Goal: Information Seeking & Learning: Learn about a topic

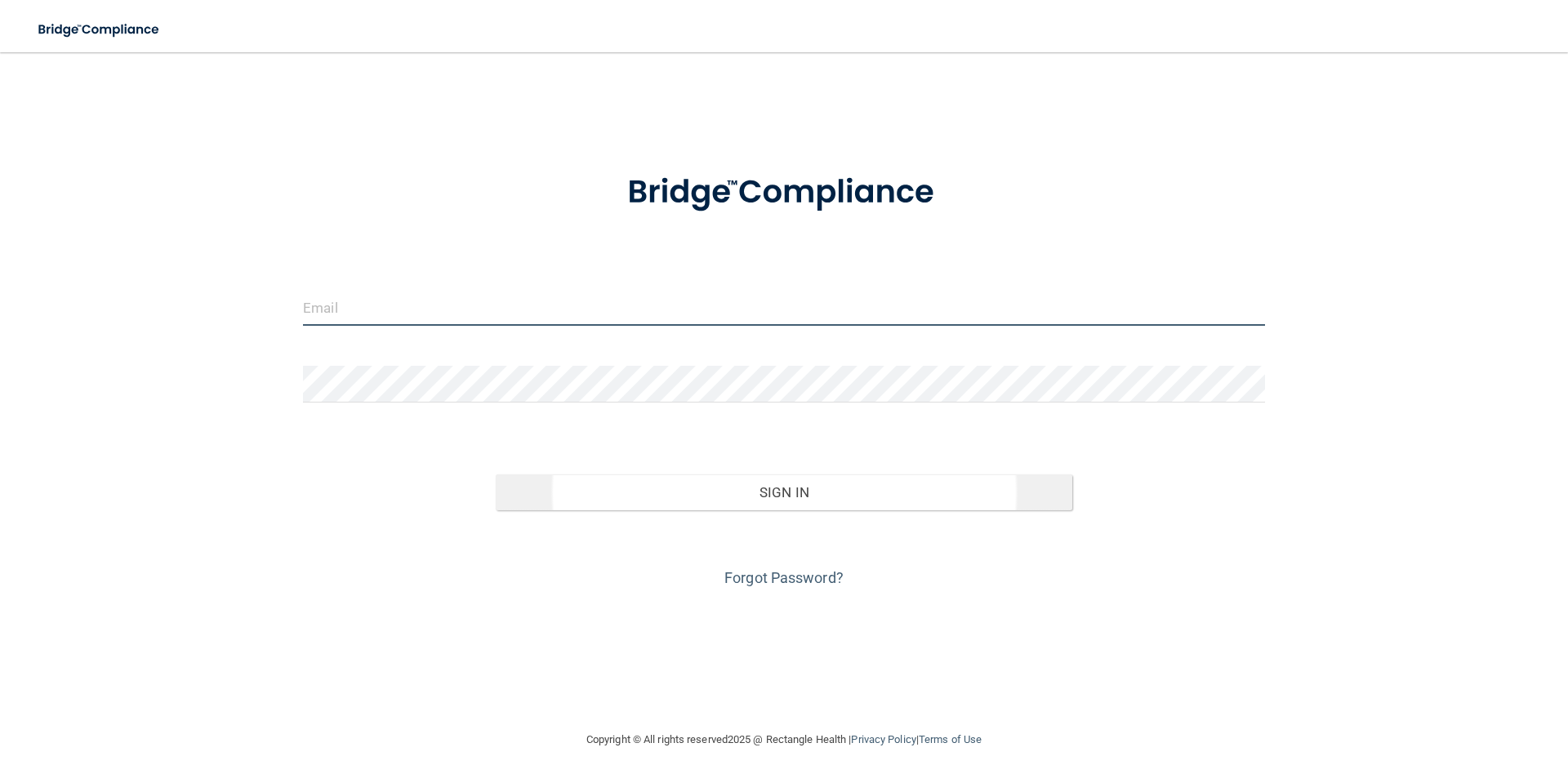
type input "[EMAIL_ADDRESS][DOMAIN_NAME]"
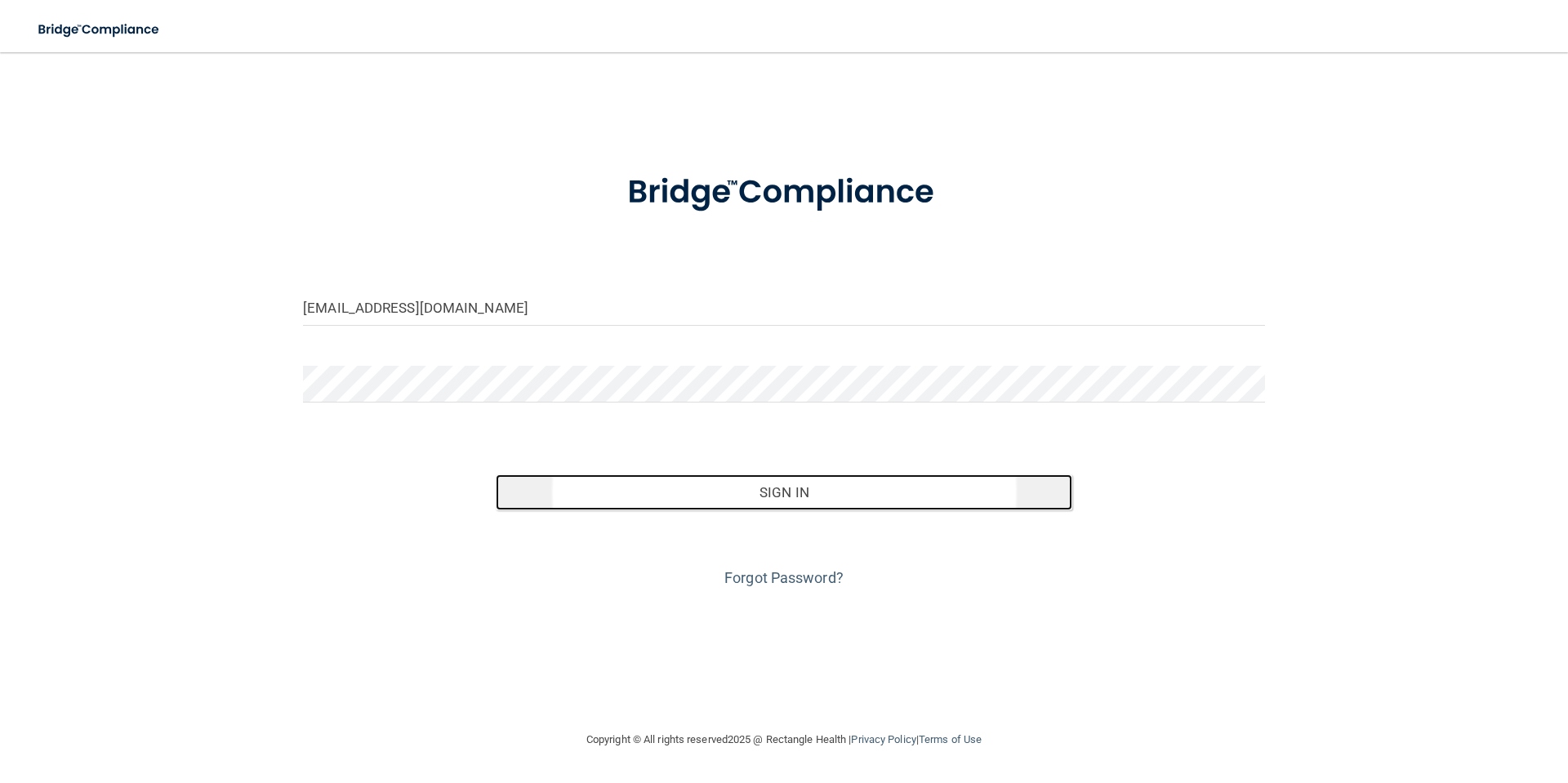
click at [807, 492] on button "Sign In" at bounding box center [784, 493] width 577 height 36
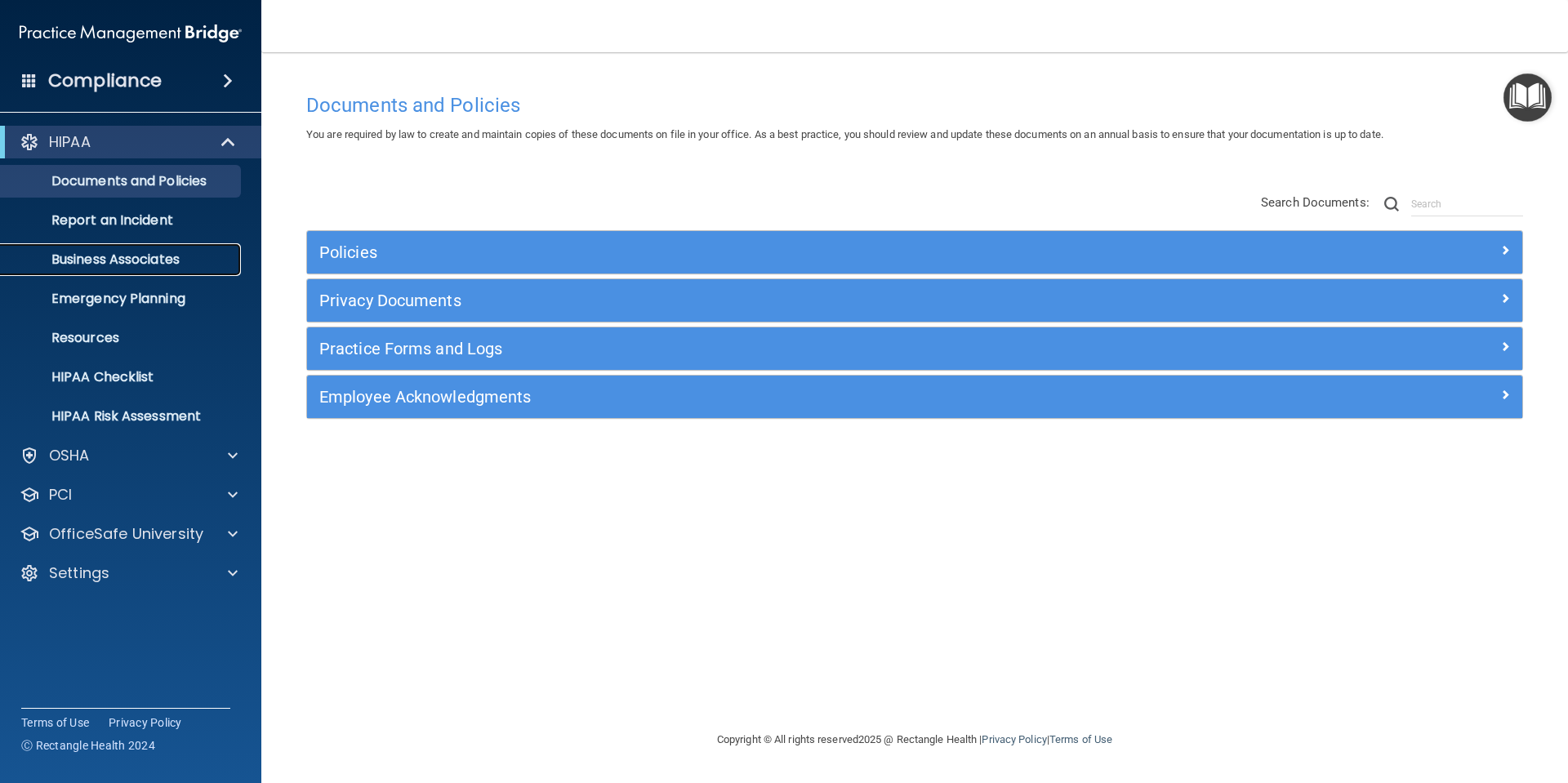
click at [127, 251] on p "Business Associates" at bounding box center [122, 259] width 223 height 16
click at [178, 465] on div "OSHA" at bounding box center [108, 455] width 202 height 20
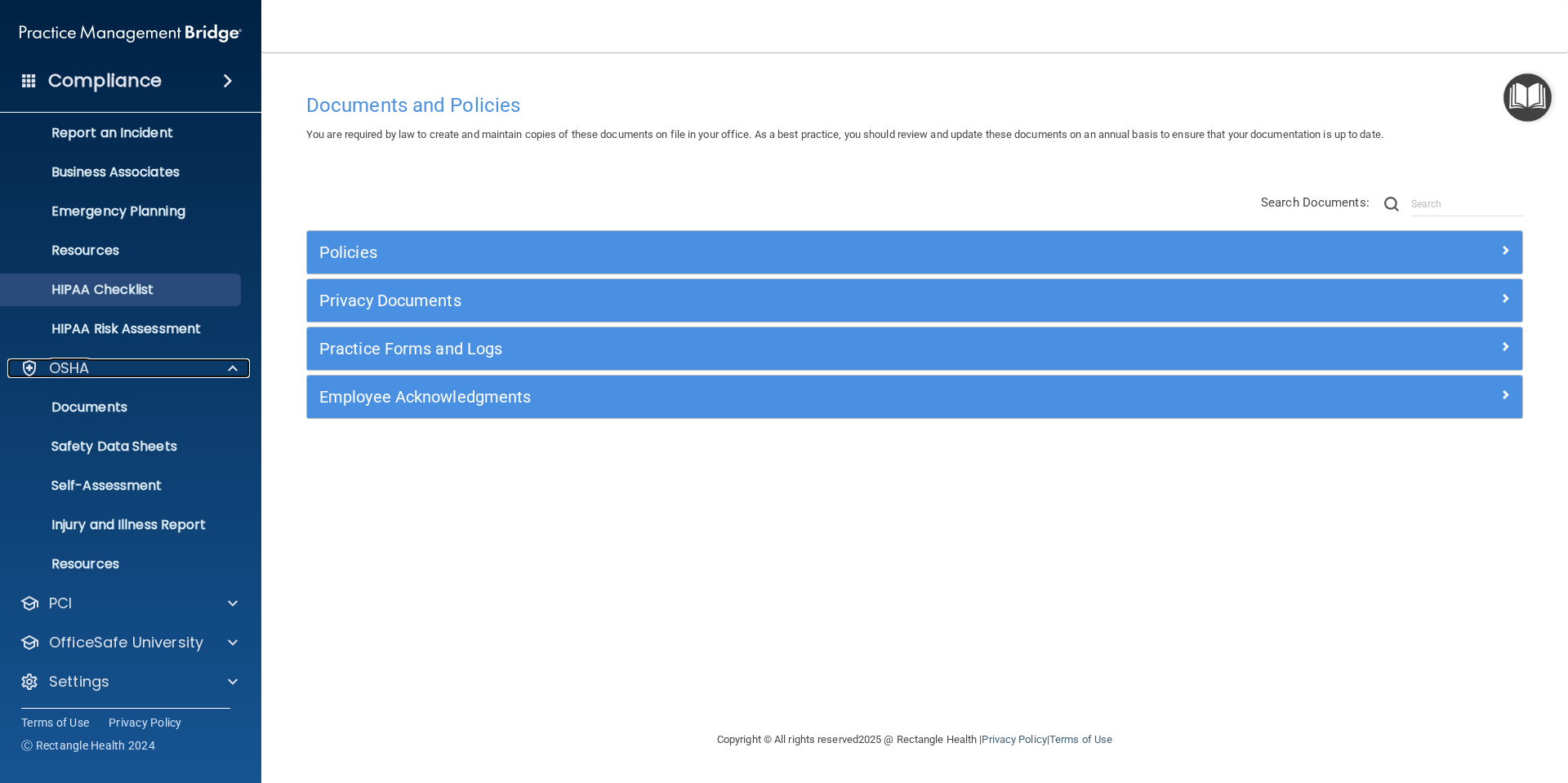
scroll to position [91, 0]
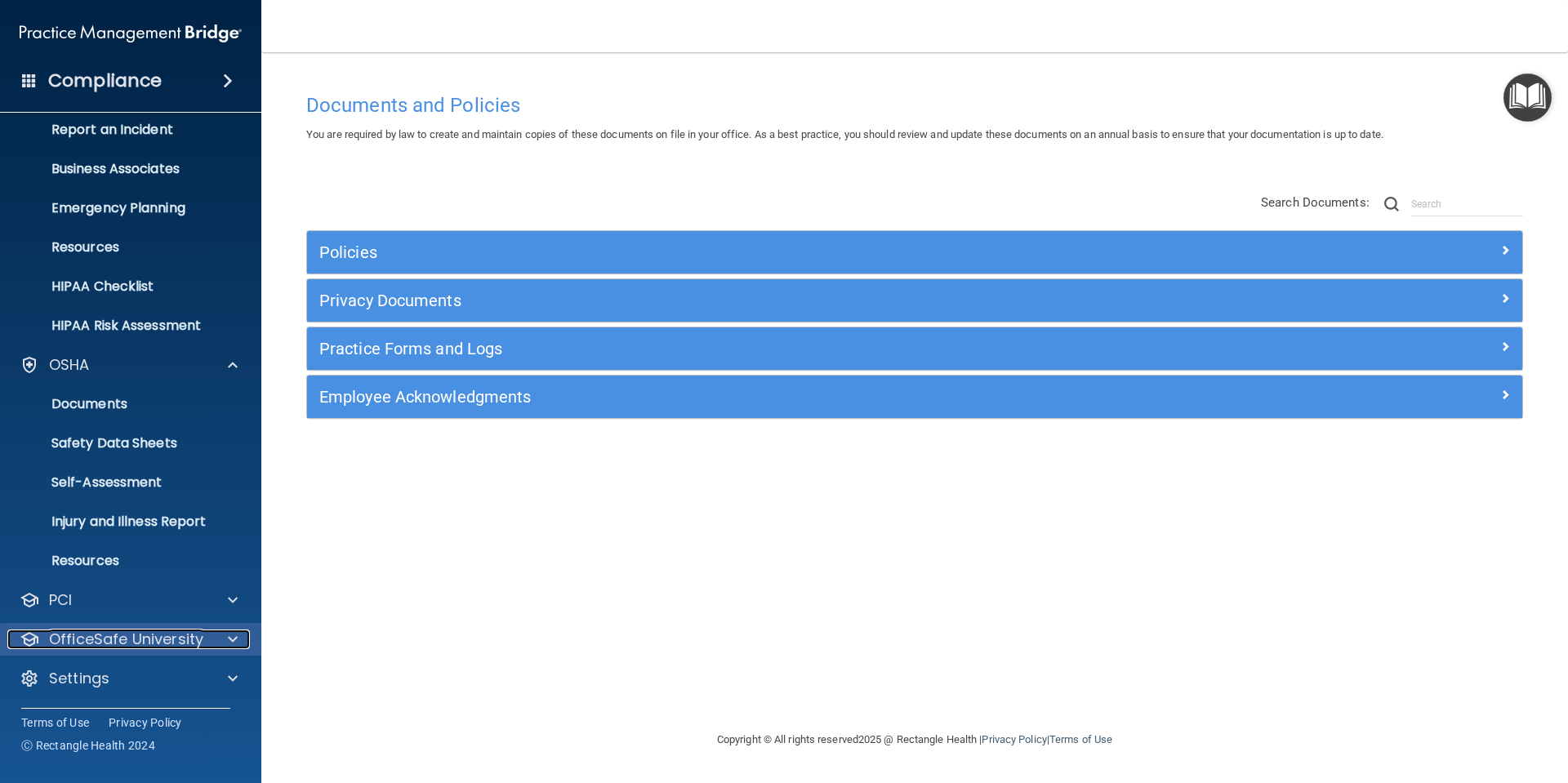
click at [192, 643] on p "OfficeSafe University" at bounding box center [126, 640] width 154 height 20
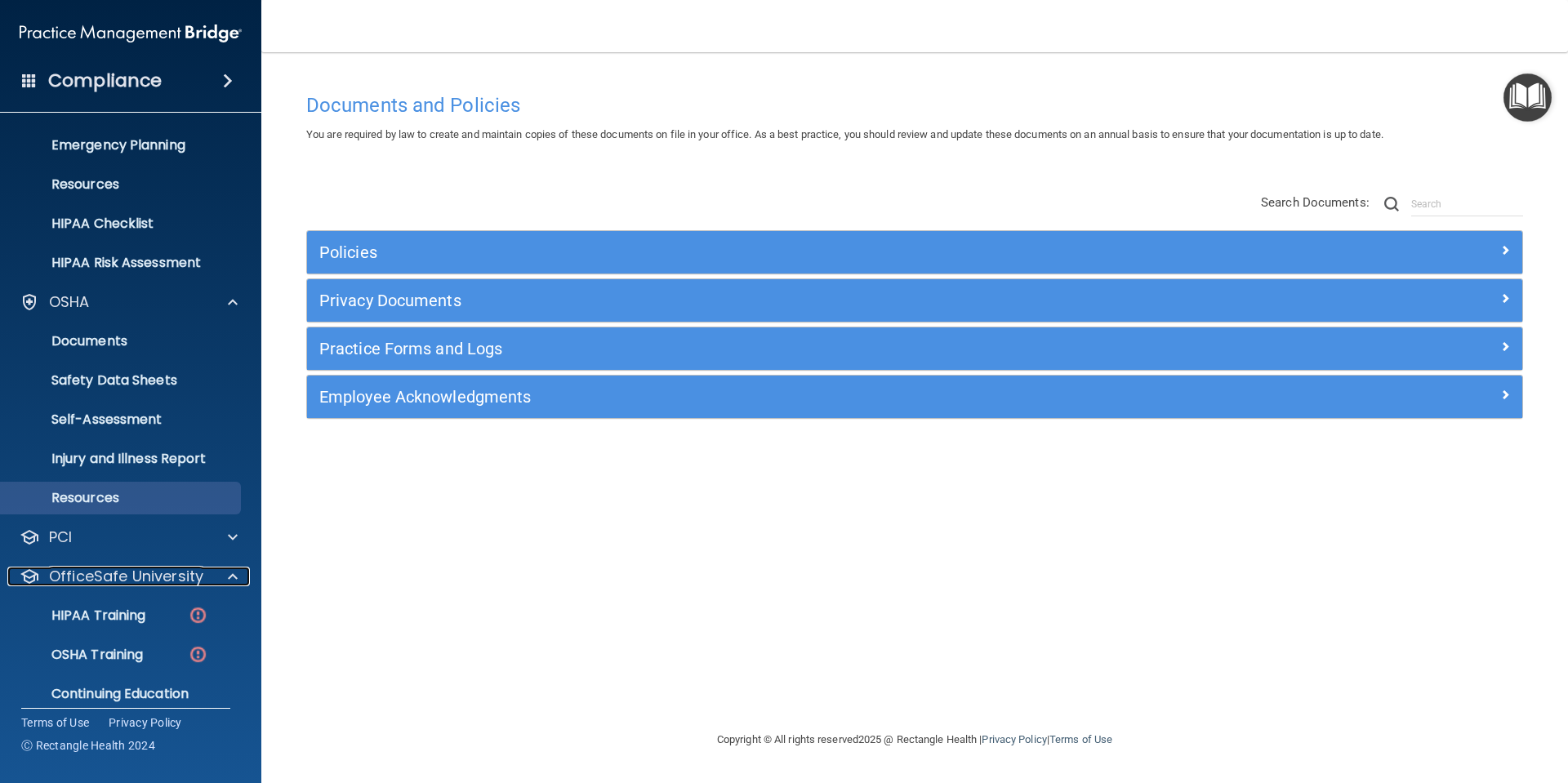
scroll to position [208, 0]
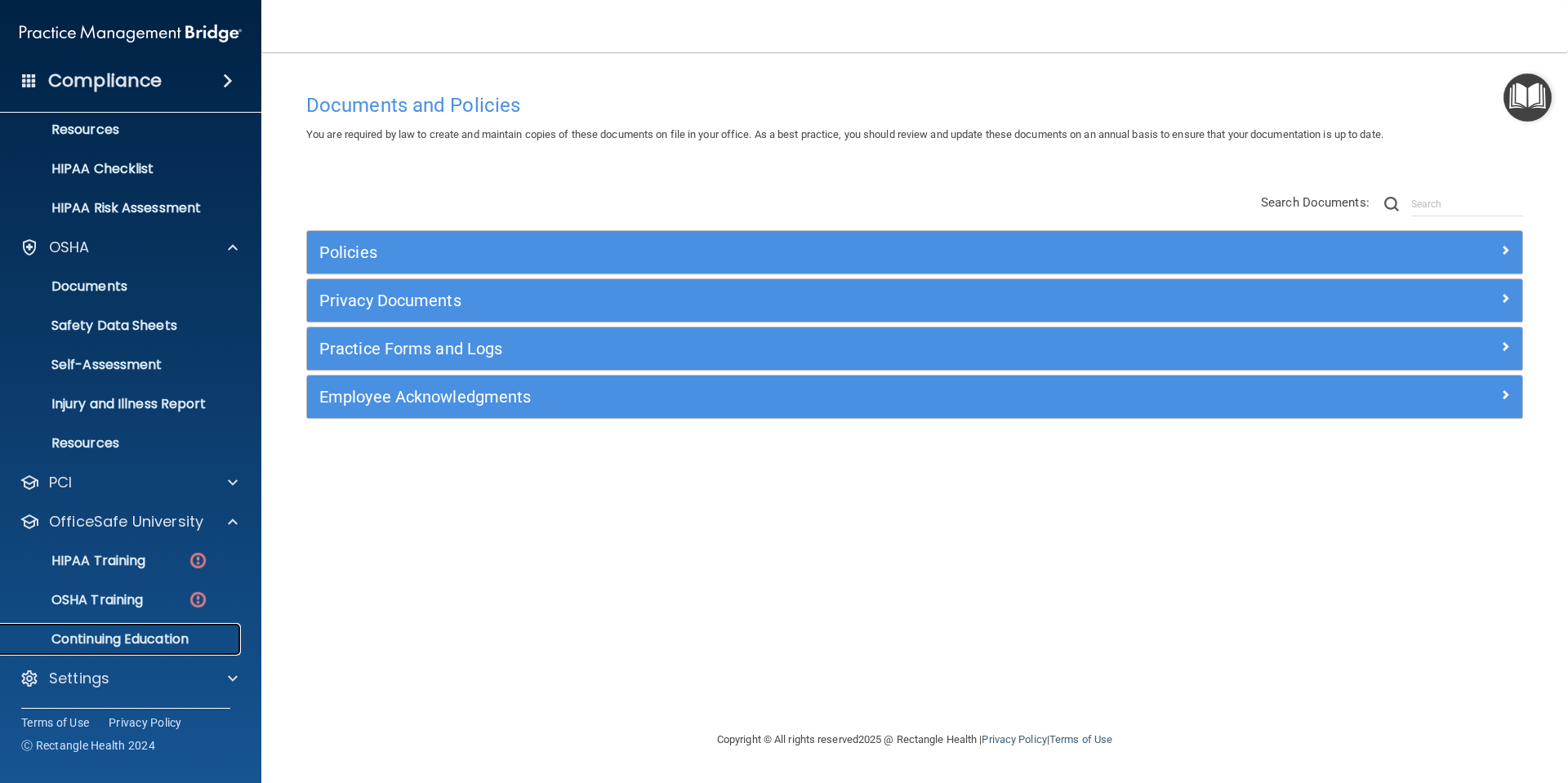
click at [158, 648] on link "Continuing Education" at bounding box center [112, 639] width 257 height 33
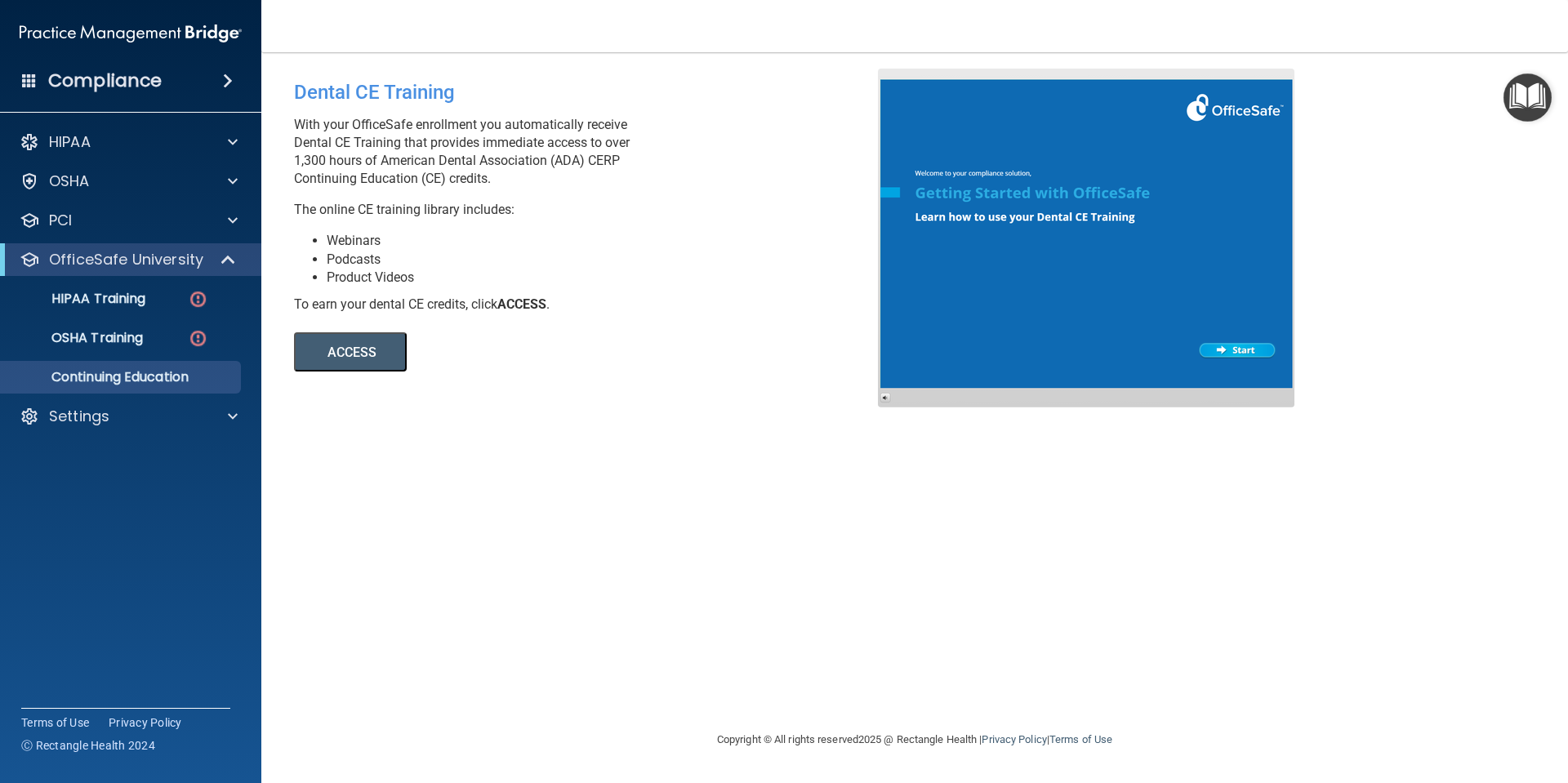
click at [360, 357] on button "ACCESS" at bounding box center [350, 352] width 112 height 39
click at [157, 182] on div "OSHA" at bounding box center [108, 181] width 202 height 20
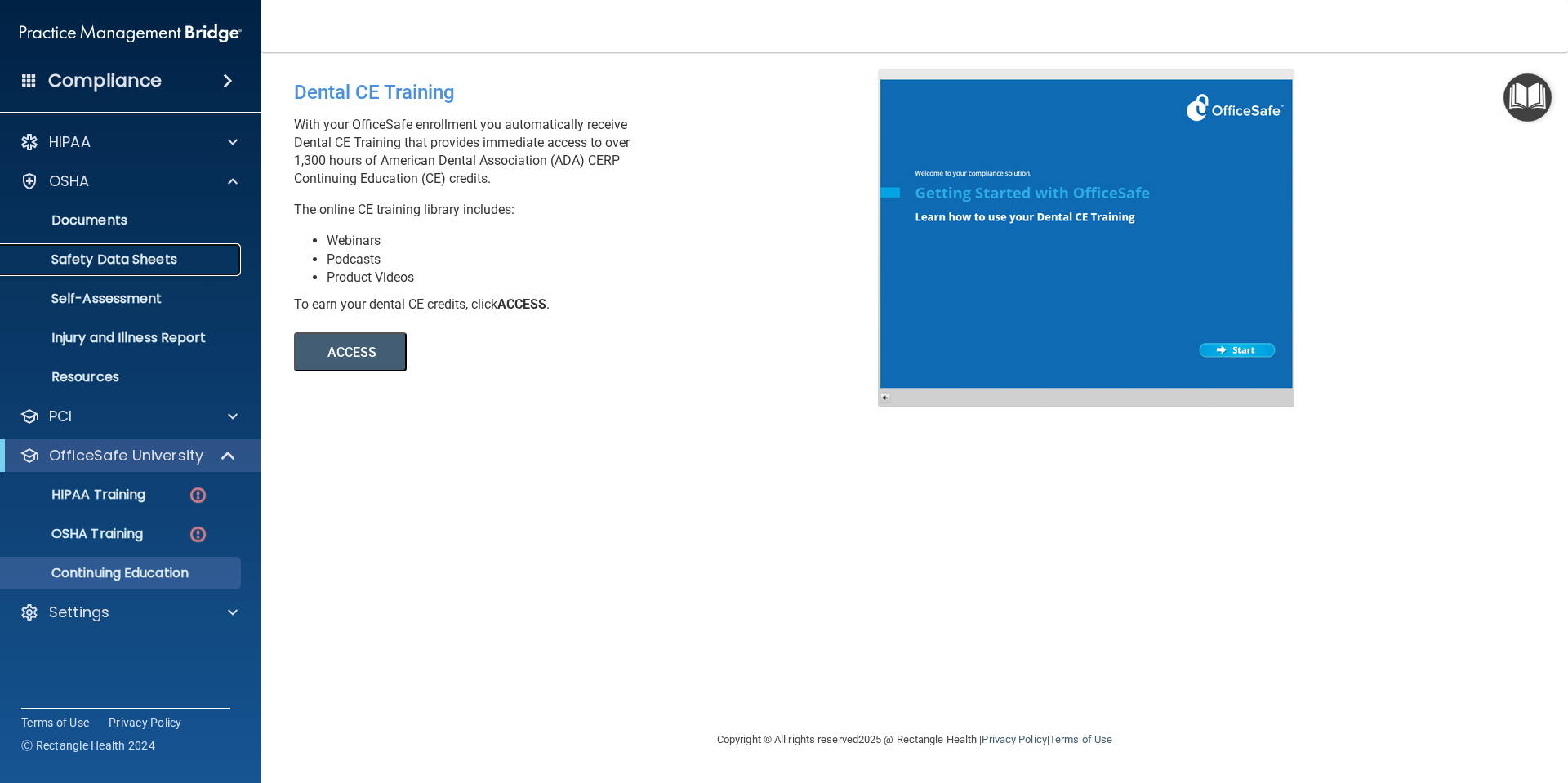
click at [123, 261] on p "Safety Data Sheets" at bounding box center [122, 259] width 223 height 16
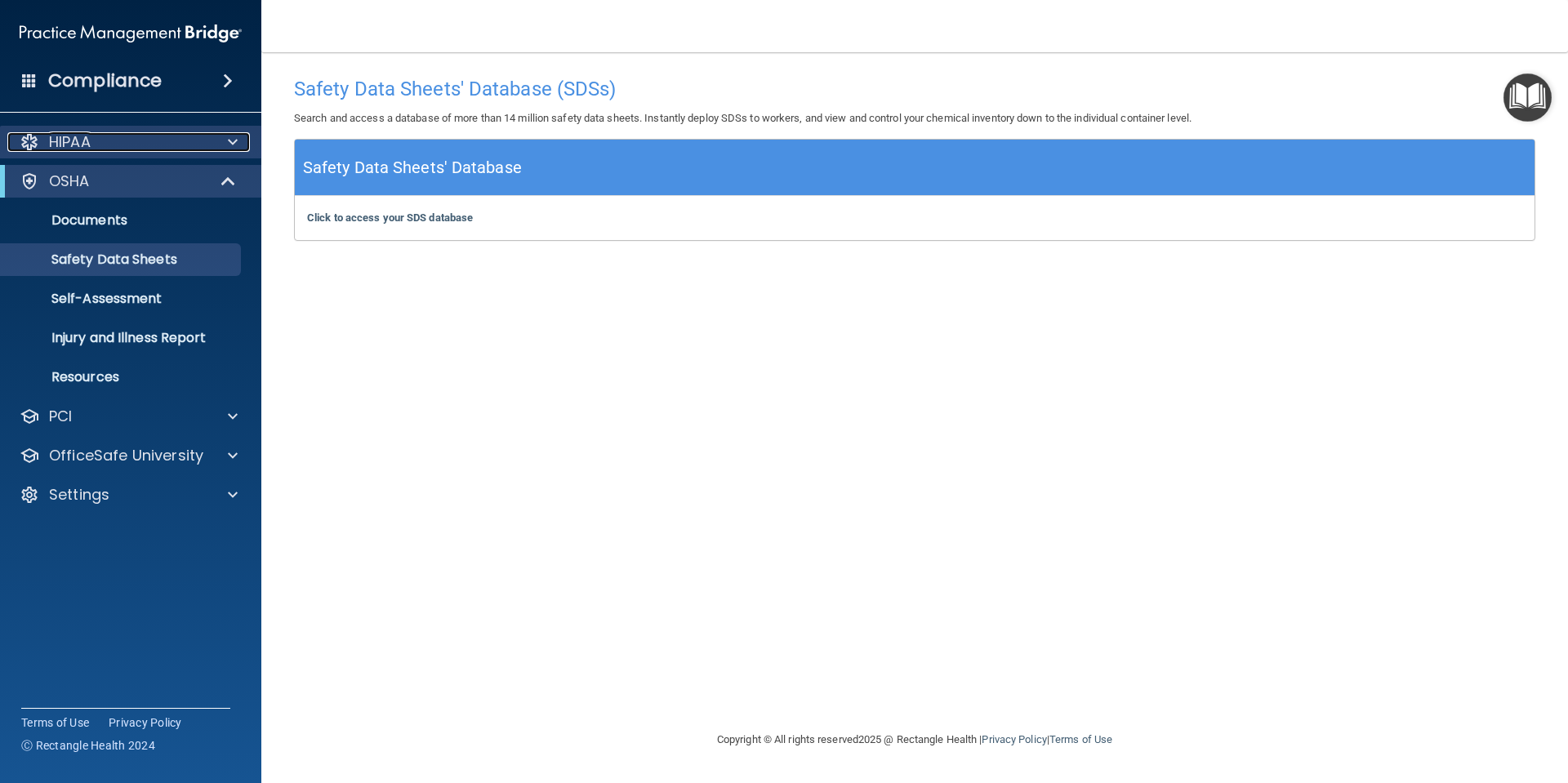
click at [142, 150] on div "HIPAA" at bounding box center [108, 142] width 202 height 20
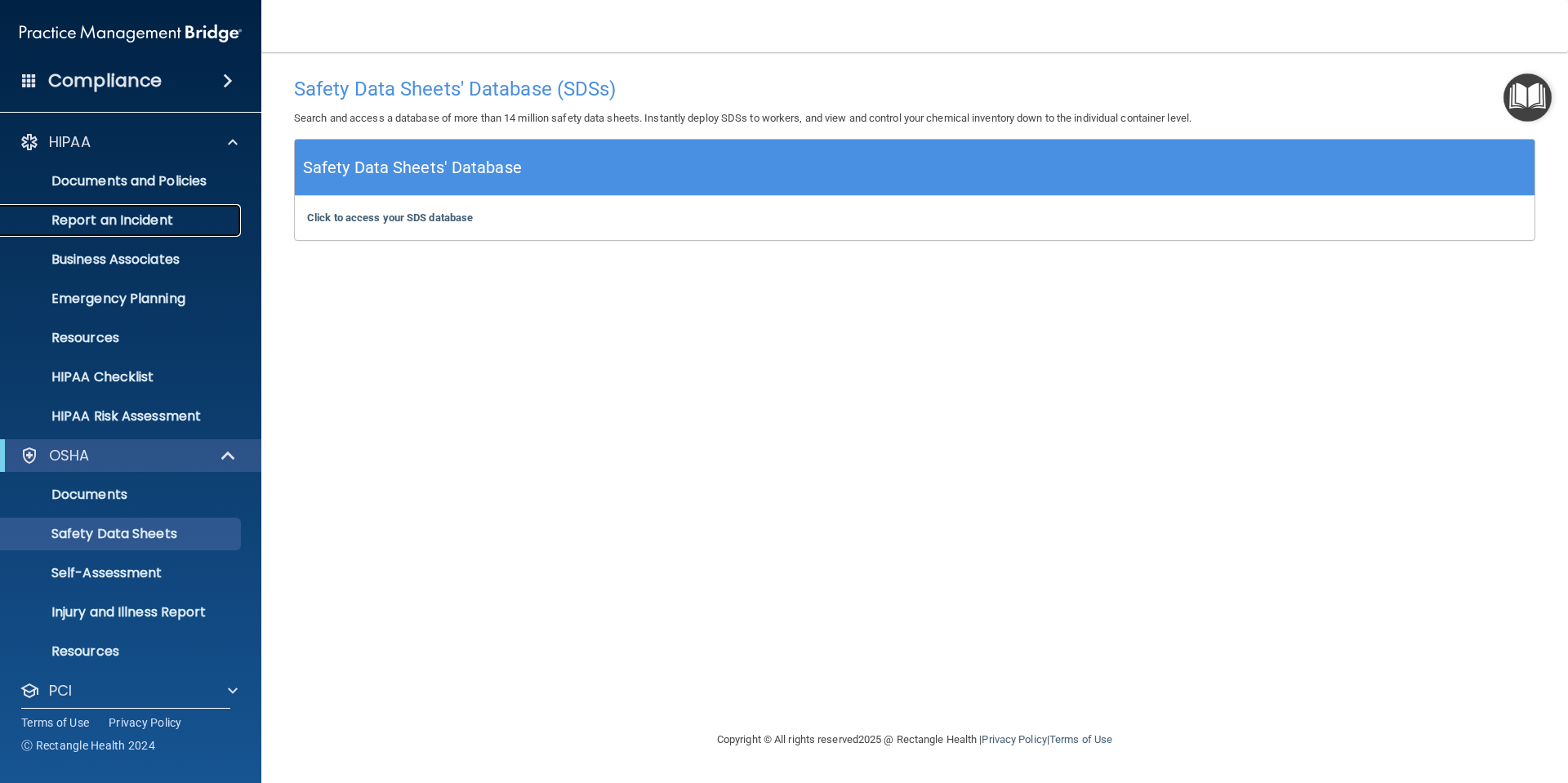
click at [132, 220] on p "Report an Incident" at bounding box center [122, 220] width 223 height 16
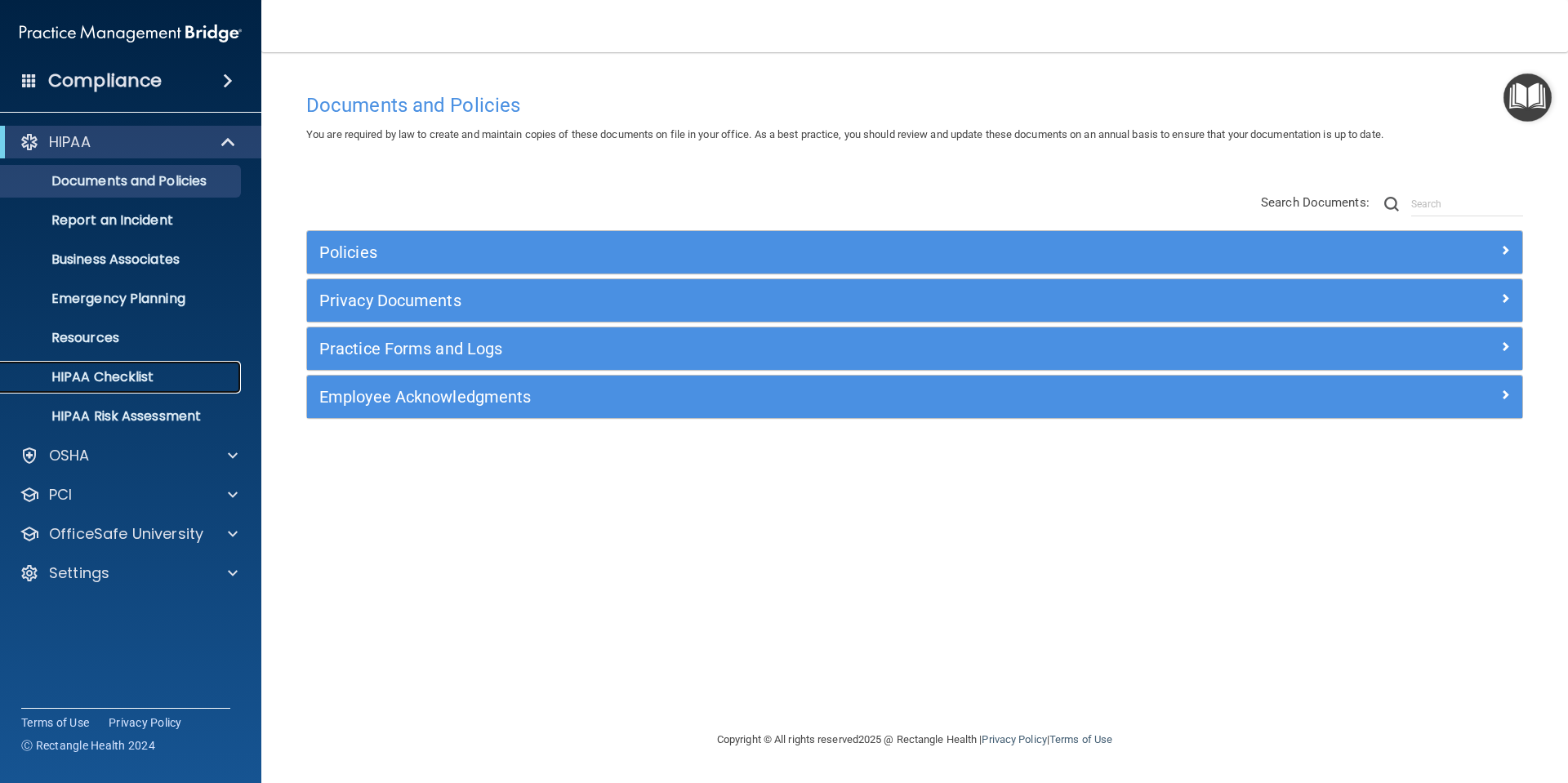
click at [114, 381] on p "HIPAA Checklist" at bounding box center [122, 377] width 223 height 16
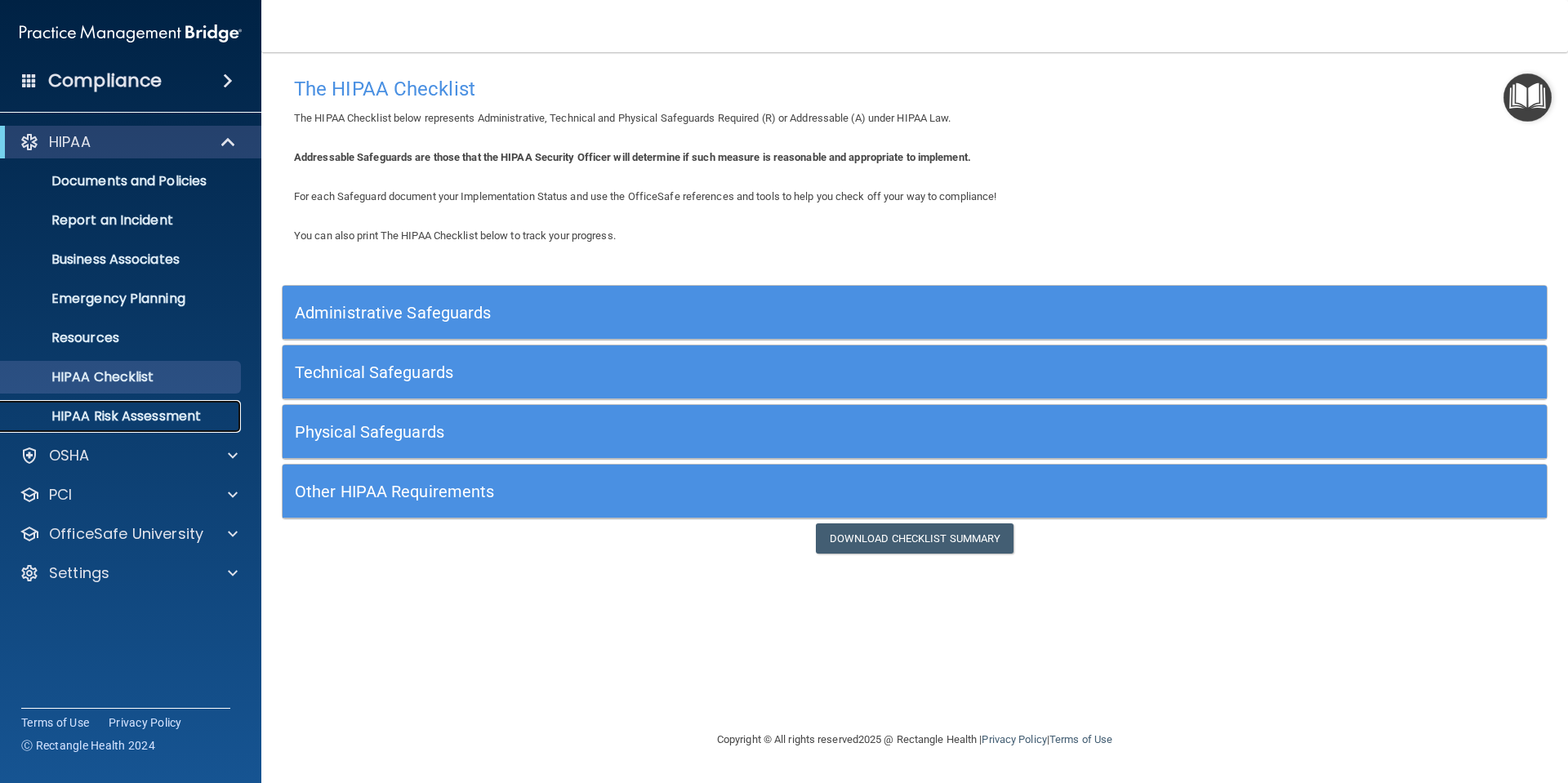
click at [115, 405] on link "HIPAA Risk Assessment" at bounding box center [112, 416] width 257 height 33
